Goal: Transaction & Acquisition: Download file/media

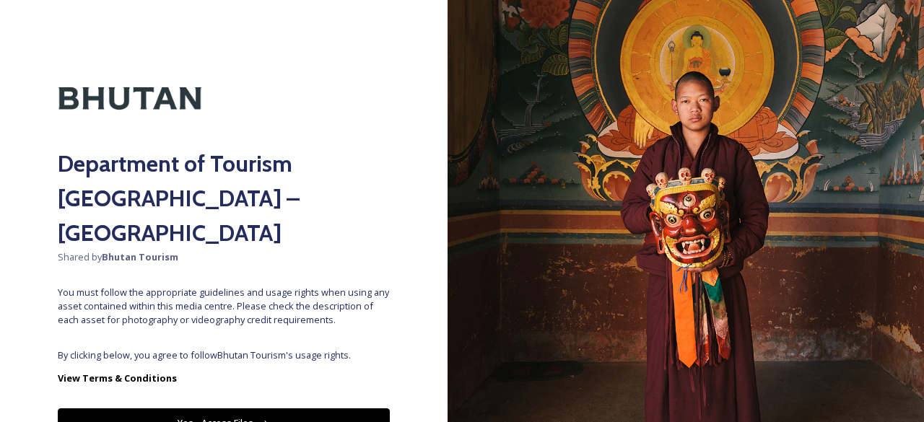
click at [249, 308] on div "Department of Tourism [GEOGRAPHIC_DATA] – Brand Centre Shared by Bhutan Tourism…" at bounding box center [224, 211] width 448 height 307
click at [251, 409] on button "Yes - Access Files" at bounding box center [224, 424] width 332 height 30
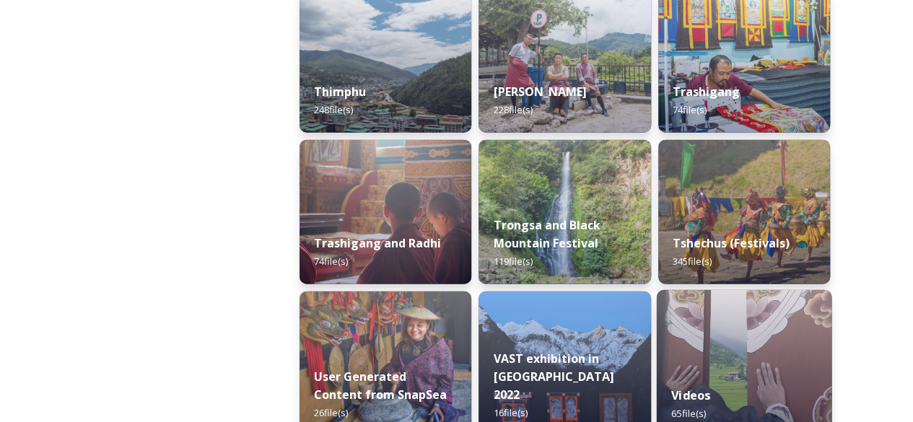
scroll to position [1805, 0]
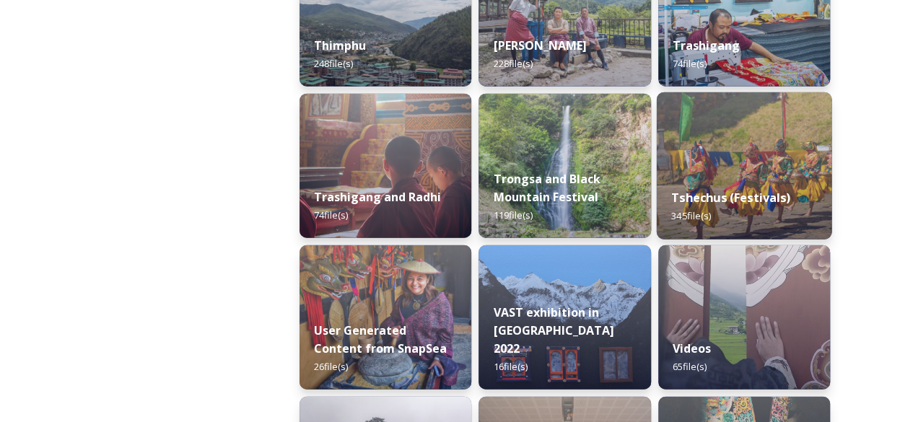
click at [738, 184] on div "Tshechus (Festivals) 345 file(s)" at bounding box center [743, 207] width 175 height 66
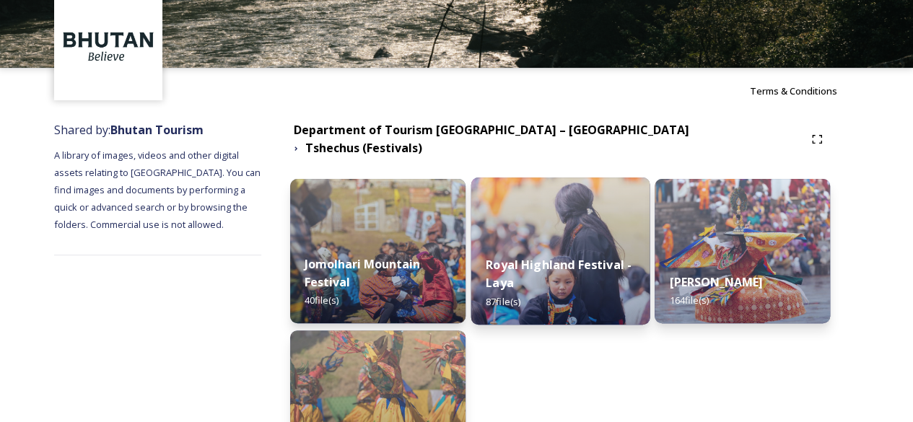
scroll to position [144, 0]
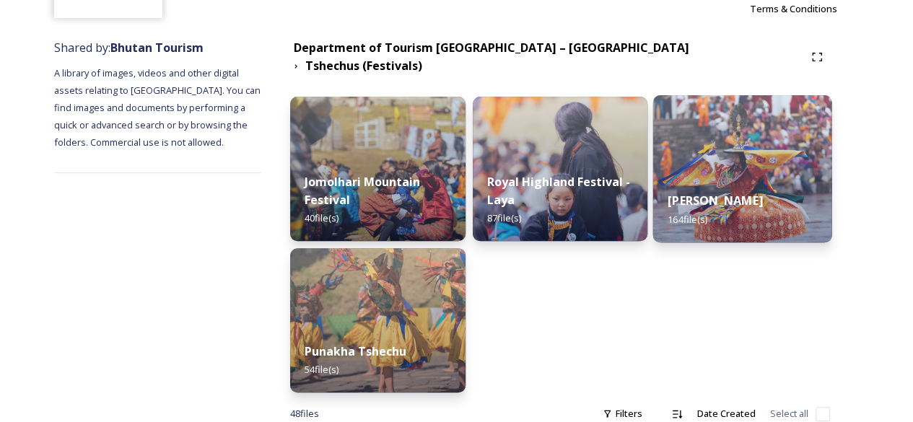
click at [741, 193] on strong "[PERSON_NAME]" at bounding box center [715, 201] width 95 height 16
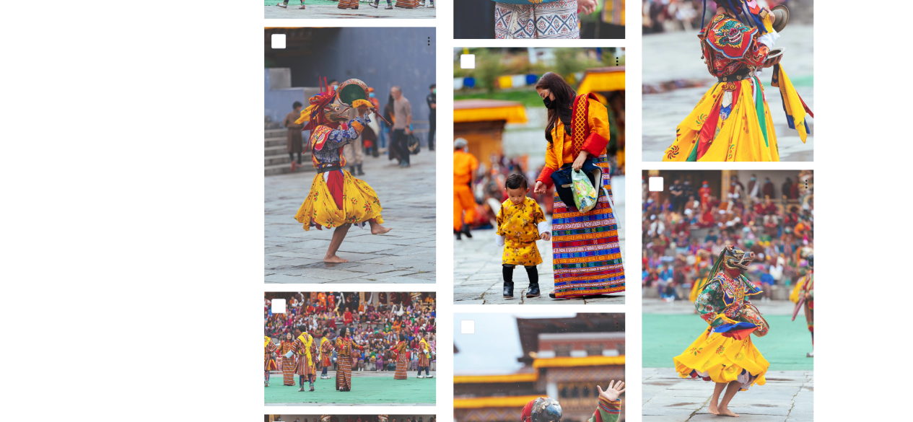
scroll to position [505, 0]
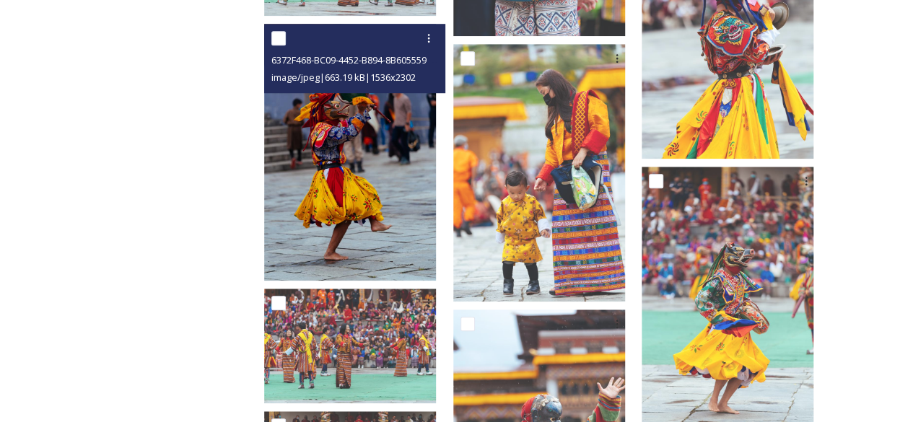
click at [378, 201] on img at bounding box center [350, 153] width 172 height 258
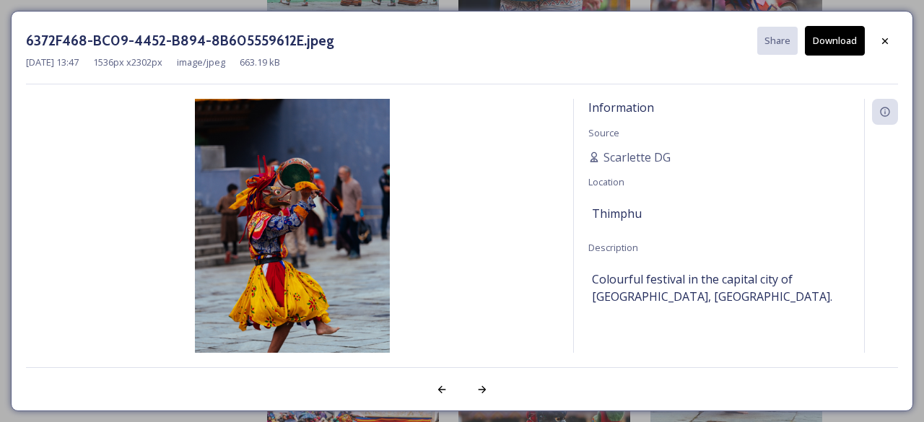
click at [835, 35] on button "Download" at bounding box center [835, 41] width 60 height 30
click at [884, 38] on icon at bounding box center [885, 41] width 12 height 12
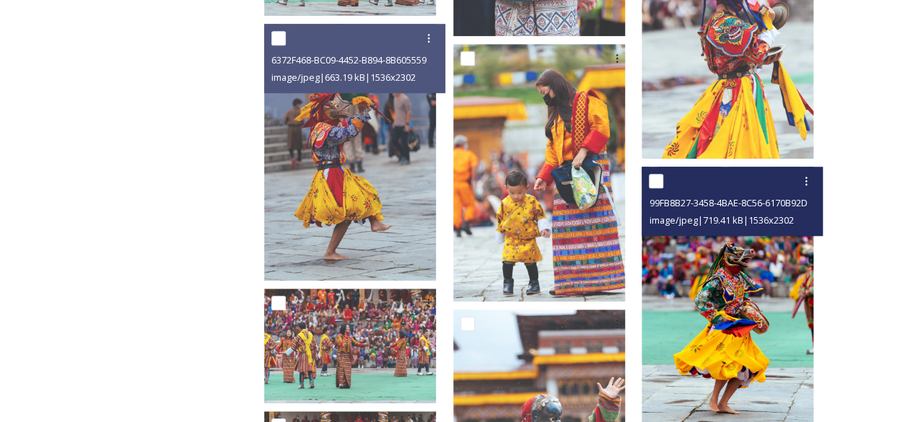
click at [736, 264] on img at bounding box center [728, 296] width 172 height 258
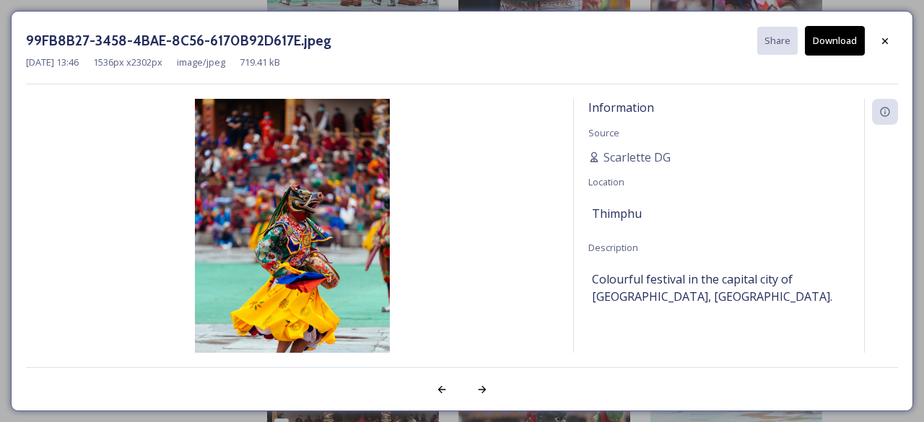
click at [832, 45] on button "Download" at bounding box center [835, 41] width 60 height 30
click at [891, 39] on div at bounding box center [885, 41] width 26 height 26
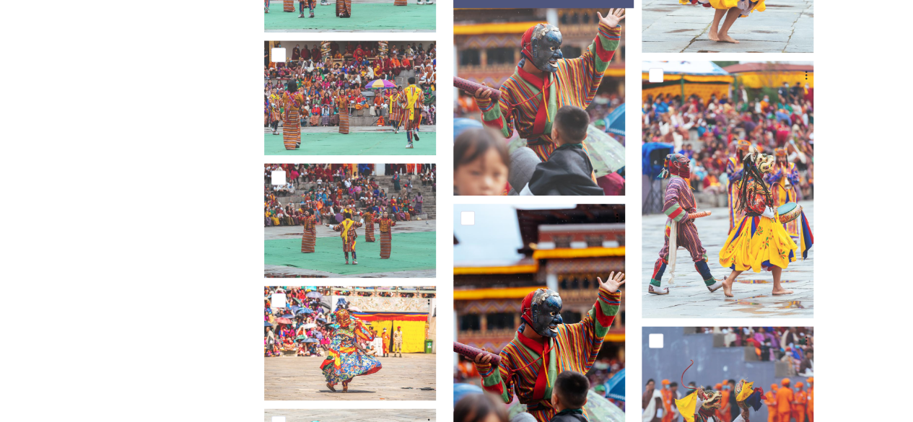
scroll to position [939, 0]
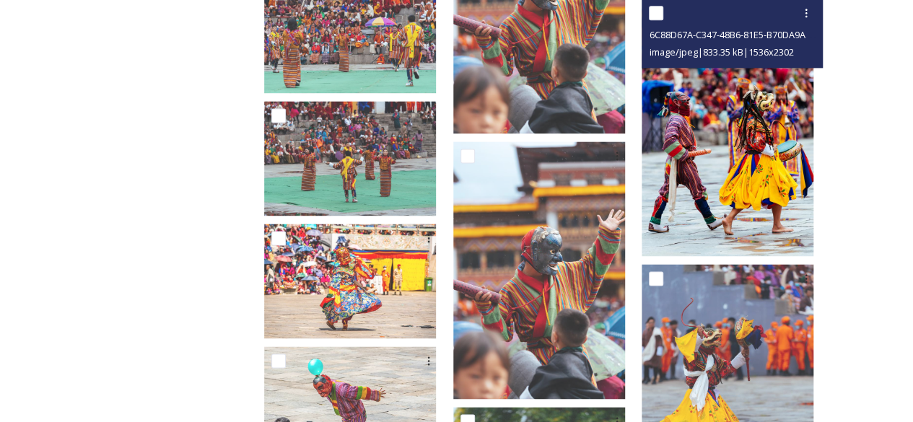
click at [699, 180] on img at bounding box center [728, 128] width 172 height 258
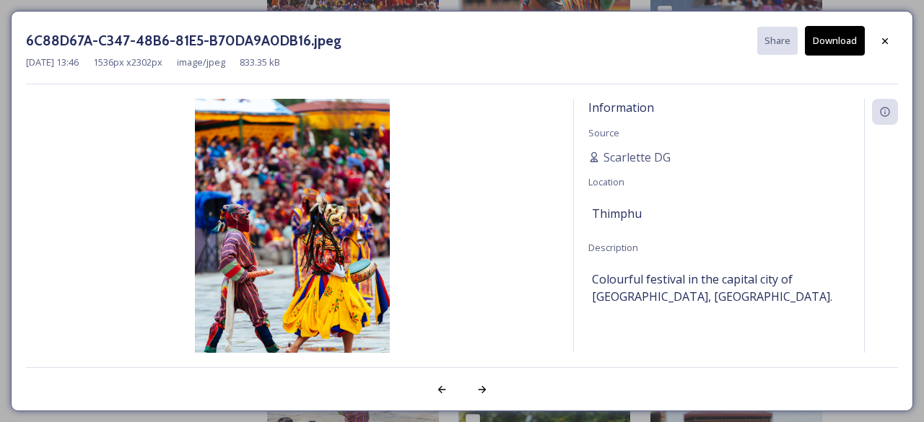
click at [842, 35] on button "Download" at bounding box center [835, 41] width 60 height 30
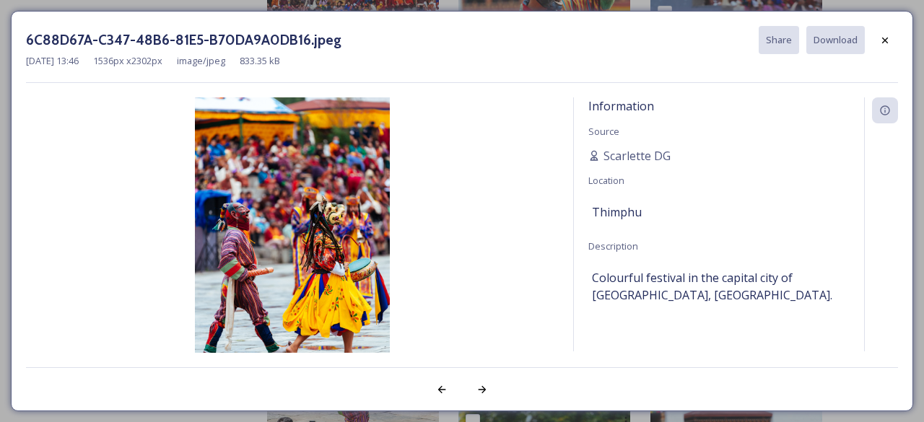
drag, startPoint x: 889, startPoint y: 43, endPoint x: 878, endPoint y: 44, distance: 10.9
click at [888, 43] on icon at bounding box center [885, 41] width 12 height 12
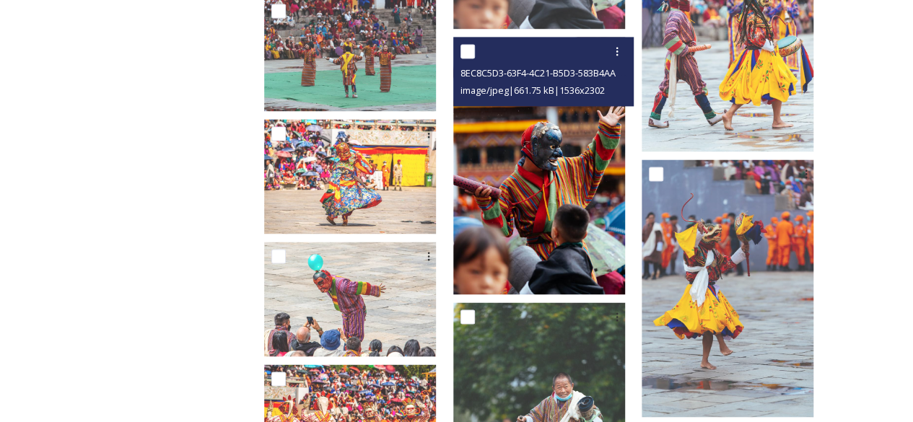
scroll to position [1083, 0]
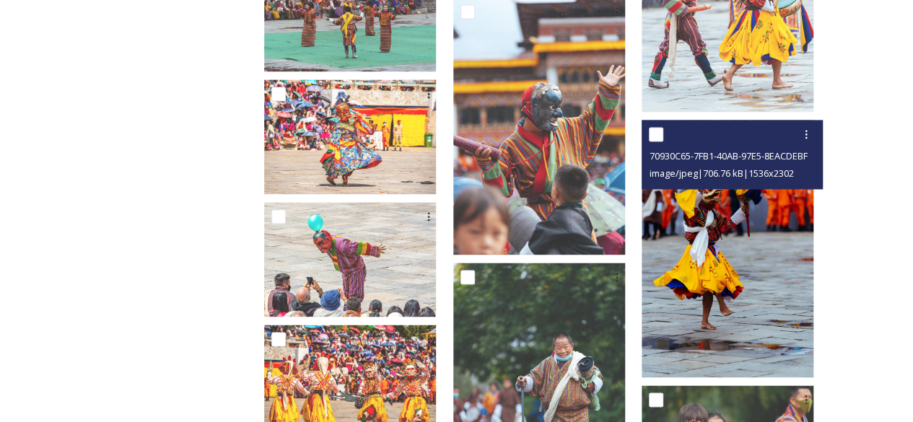
click at [731, 227] on img at bounding box center [728, 249] width 172 height 258
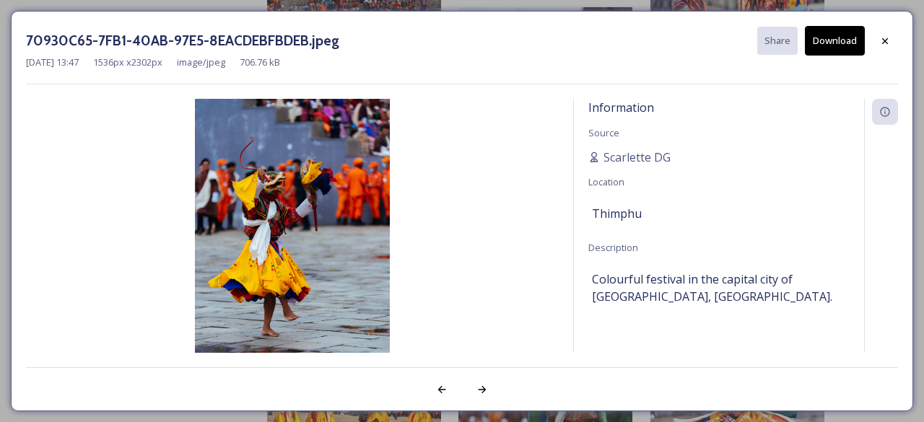
click at [841, 43] on button "Download" at bounding box center [835, 41] width 60 height 30
click at [887, 41] on icon at bounding box center [885, 41] width 6 height 6
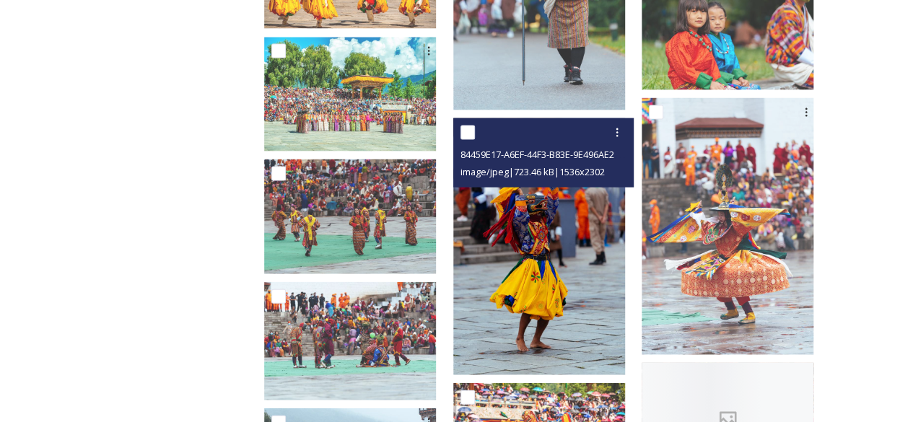
scroll to position [1516, 0]
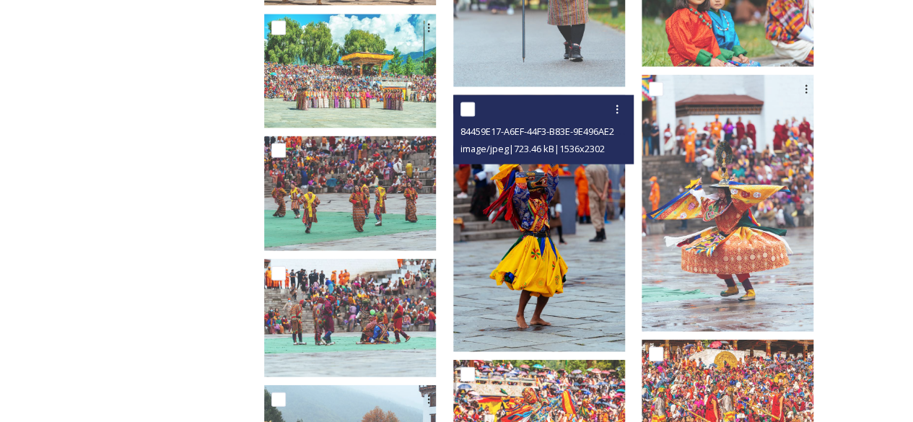
click at [566, 254] on img at bounding box center [539, 224] width 172 height 258
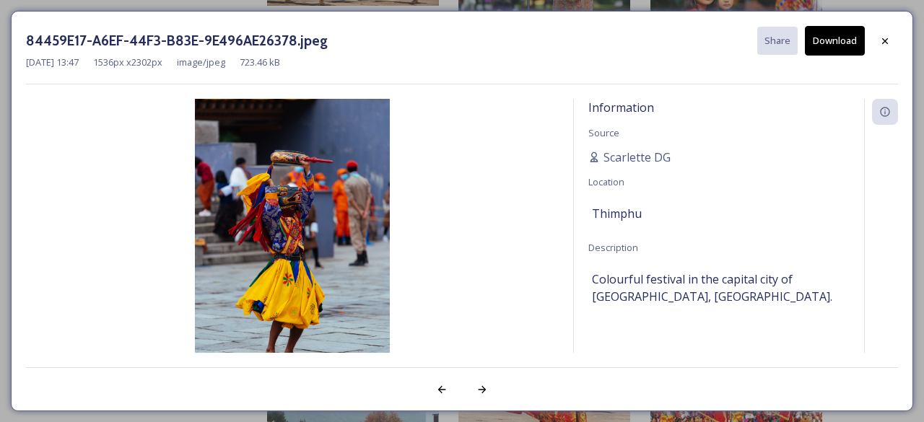
click at [821, 47] on button "Download" at bounding box center [835, 41] width 60 height 30
click at [887, 39] on icon at bounding box center [885, 41] width 6 height 6
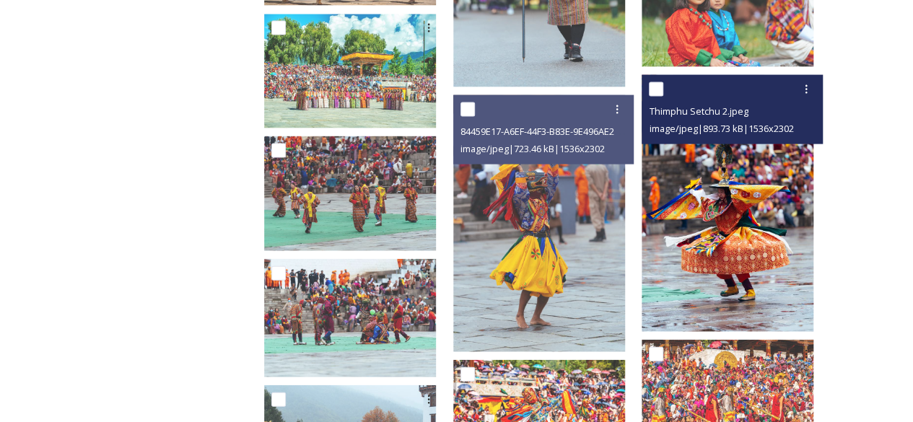
click at [732, 244] on img at bounding box center [728, 204] width 172 height 258
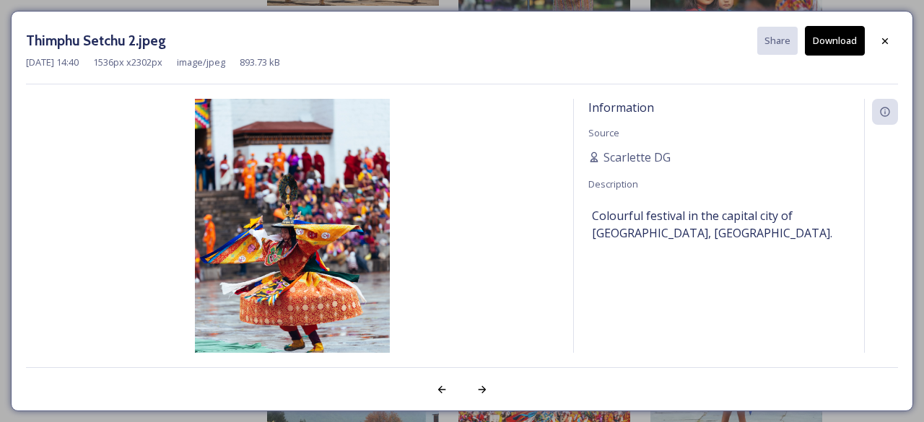
click at [835, 40] on button "Download" at bounding box center [835, 41] width 60 height 30
click at [887, 41] on icon at bounding box center [885, 41] width 6 height 6
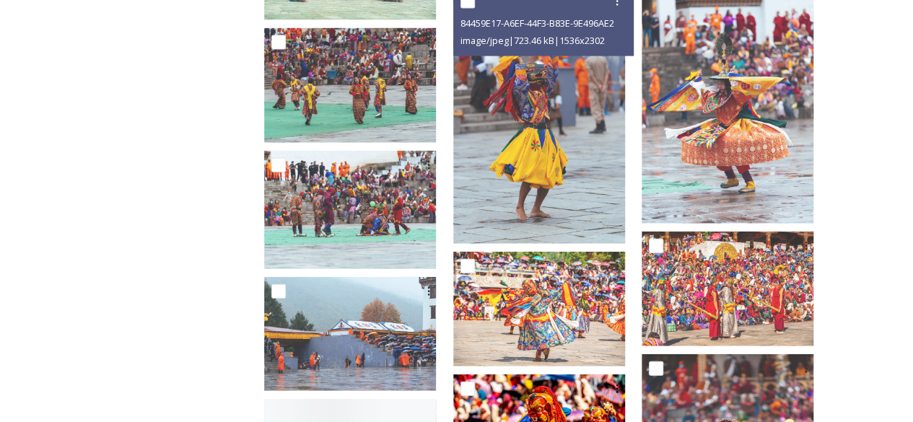
scroll to position [1805, 0]
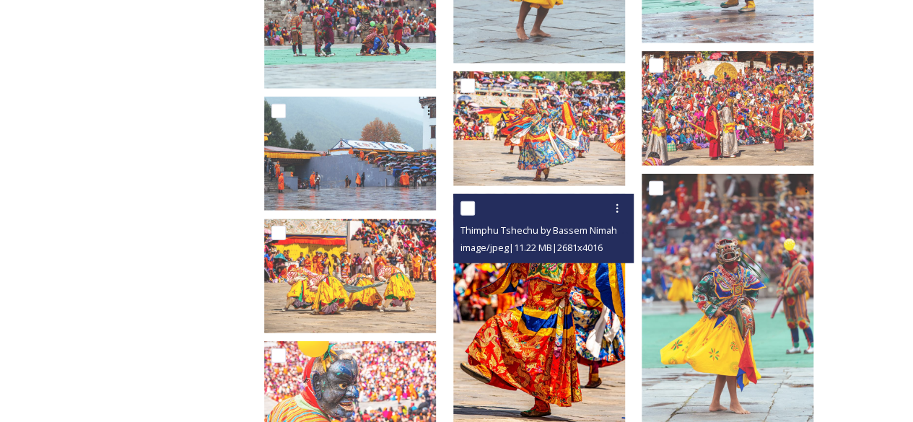
click at [547, 284] on img at bounding box center [539, 322] width 172 height 257
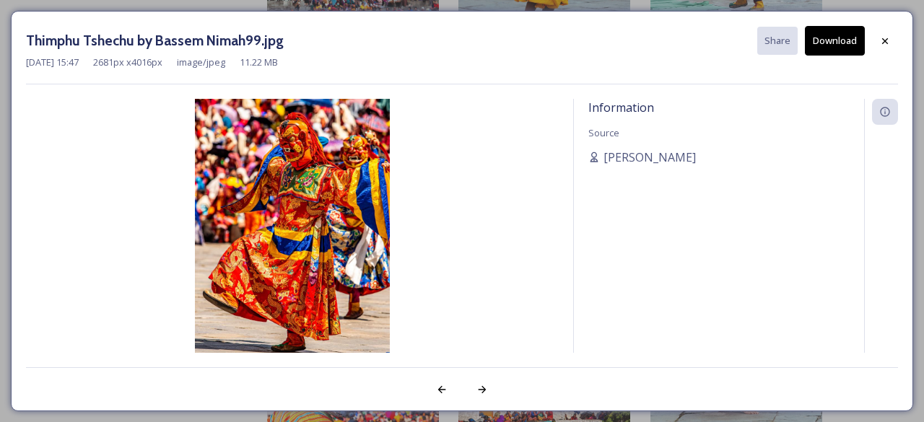
click at [842, 42] on button "Download" at bounding box center [835, 41] width 60 height 30
click at [887, 41] on icon at bounding box center [885, 41] width 12 height 12
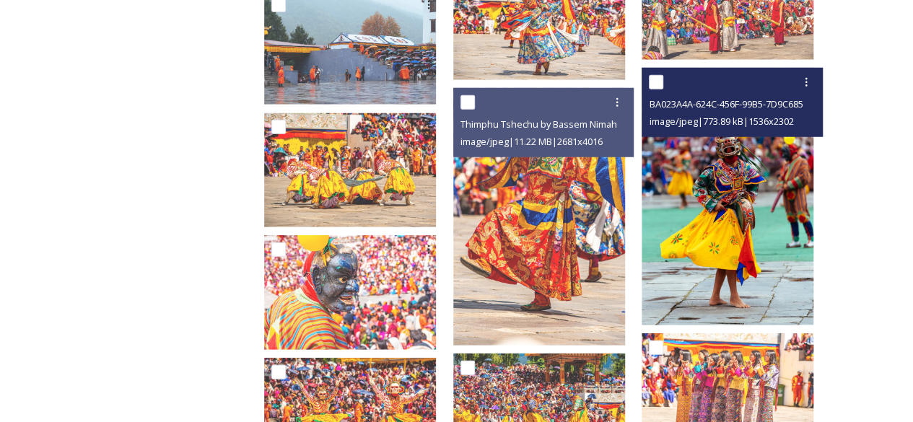
scroll to position [1949, 0]
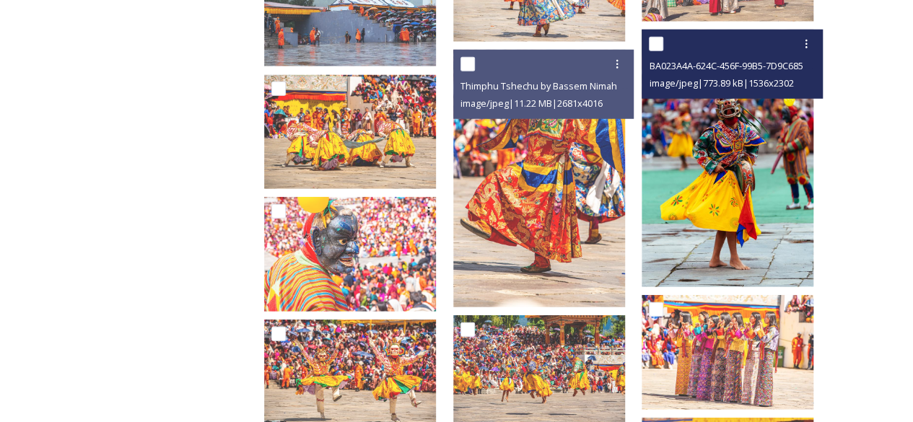
click at [708, 188] on img at bounding box center [728, 159] width 172 height 258
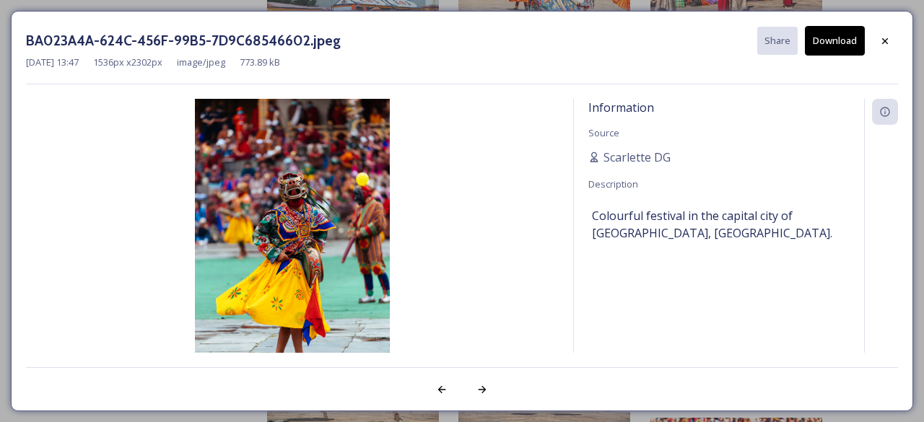
click at [840, 41] on button "Download" at bounding box center [835, 41] width 60 height 30
click at [885, 41] on icon at bounding box center [885, 41] width 12 height 12
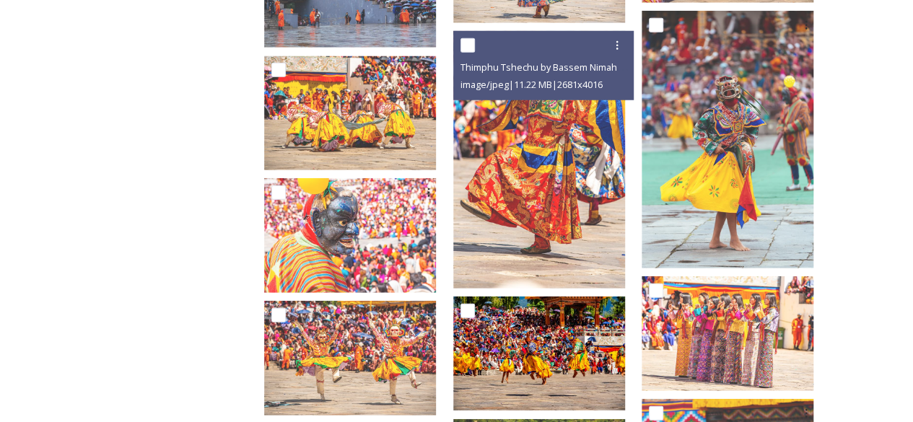
scroll to position [2238, 0]
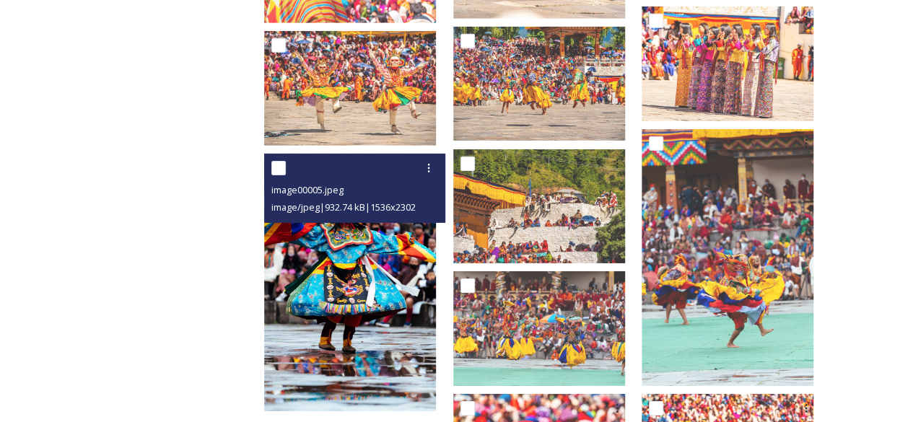
click at [396, 276] on img at bounding box center [350, 283] width 172 height 258
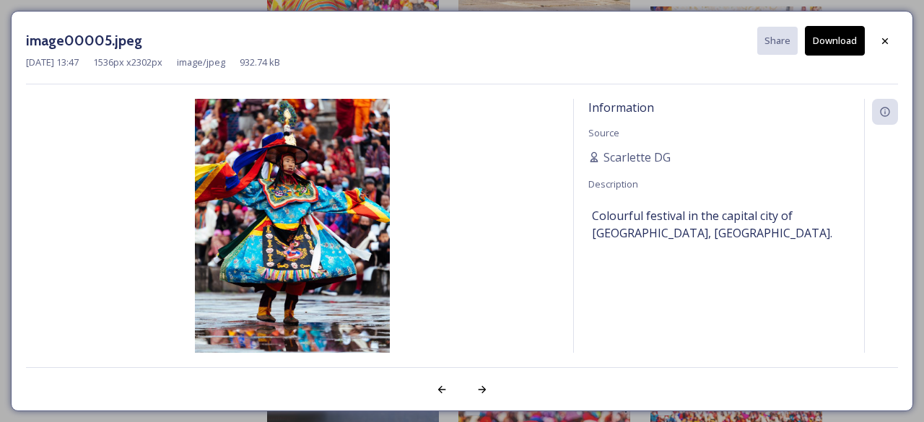
click at [858, 42] on button "Download" at bounding box center [835, 41] width 60 height 30
click at [892, 43] on div at bounding box center [885, 41] width 26 height 26
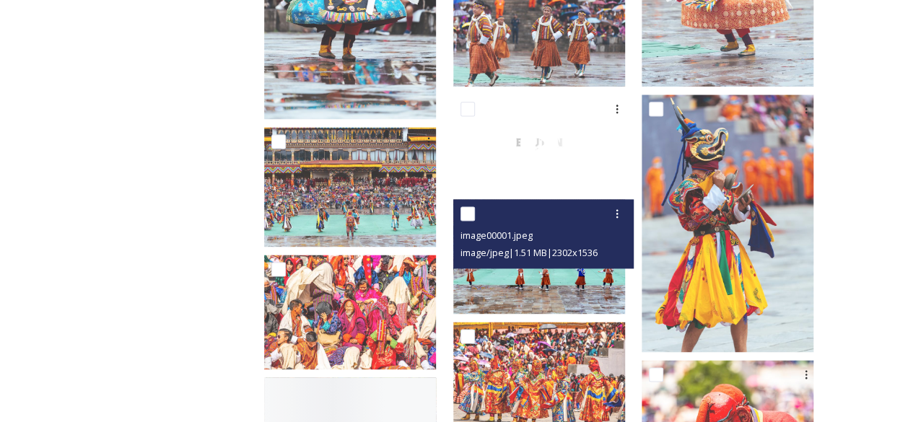
scroll to position [3682, 0]
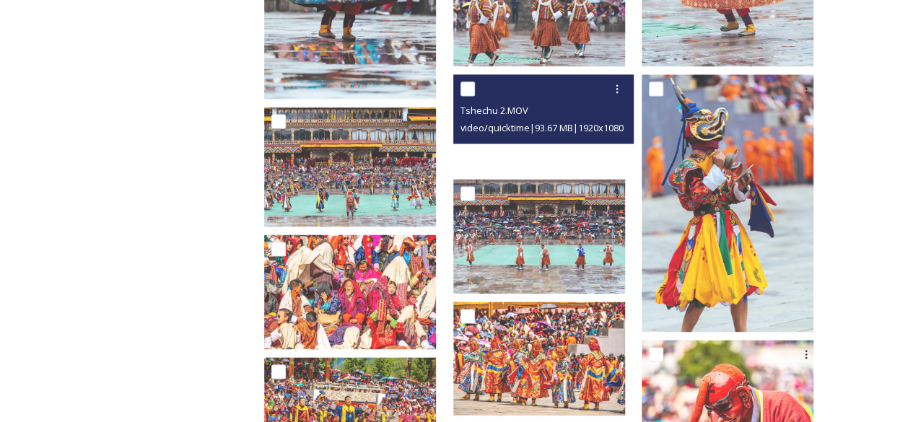
click at [521, 149] on div at bounding box center [539, 122] width 172 height 97
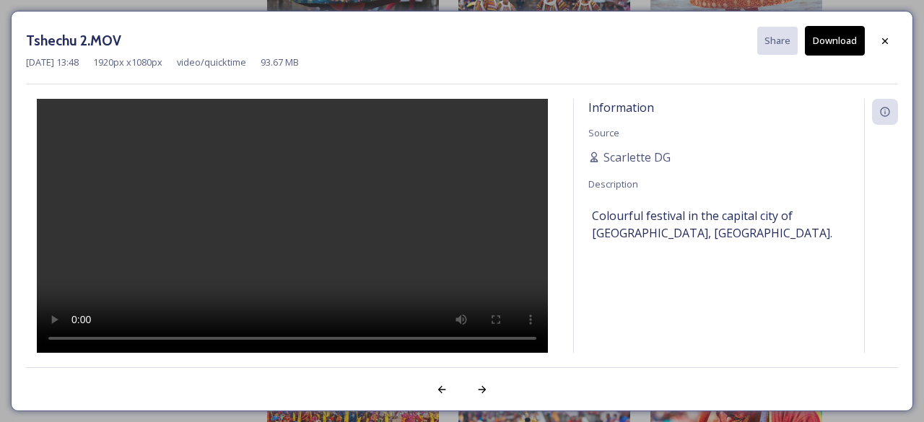
click at [834, 43] on button "Download" at bounding box center [835, 41] width 60 height 30
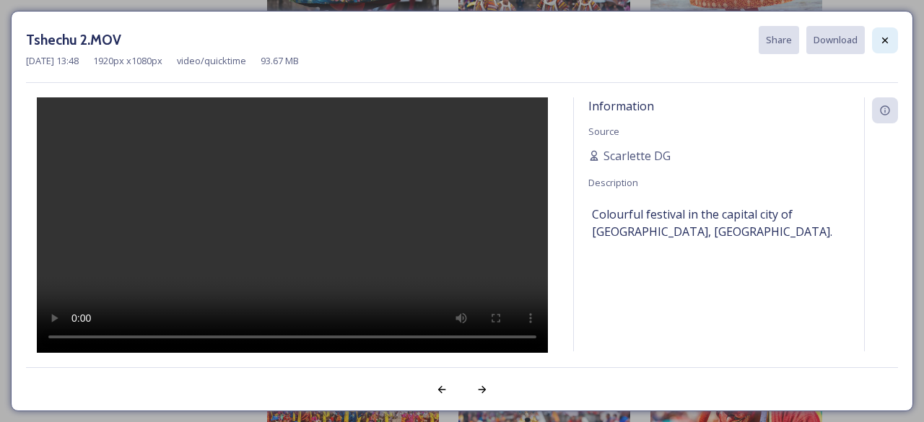
click at [884, 43] on icon at bounding box center [885, 41] width 12 height 12
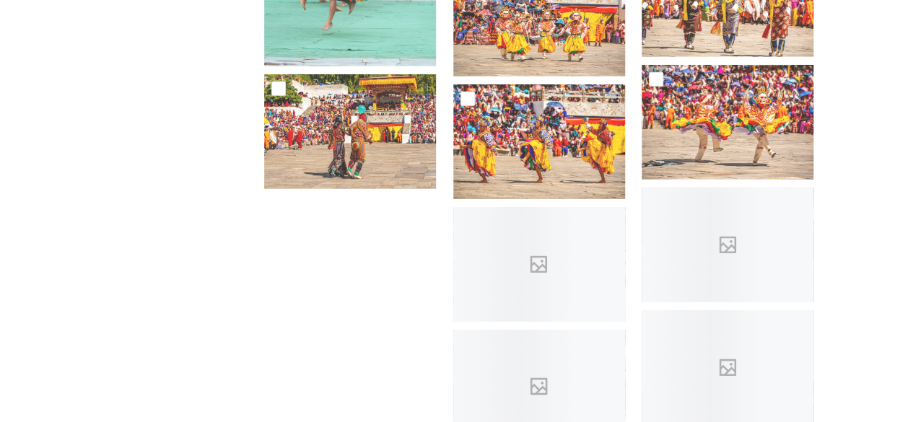
scroll to position [7725, 0]
